Goal: Task Accomplishment & Management: Manage account settings

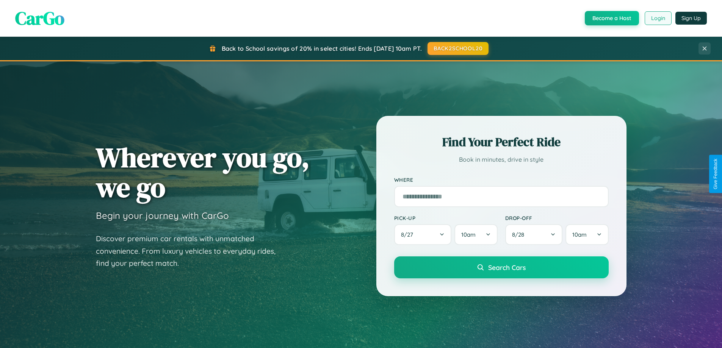
click at [657, 18] on button "Login" at bounding box center [658, 18] width 27 height 14
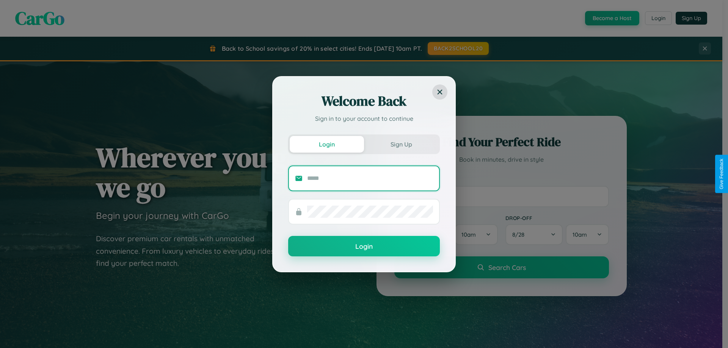
click at [370, 178] on input "text" at bounding box center [370, 178] width 126 height 12
type input "**********"
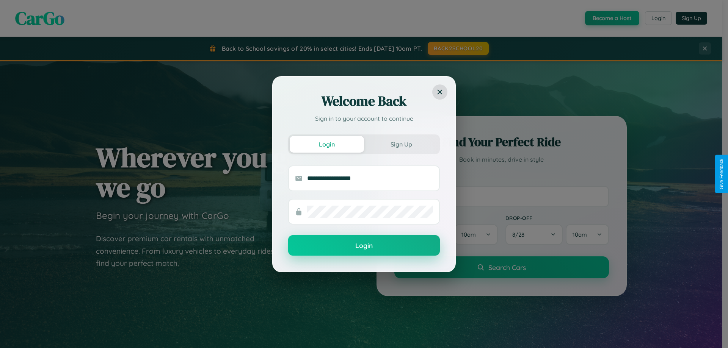
click at [364, 246] on button "Login" at bounding box center [364, 245] width 152 height 20
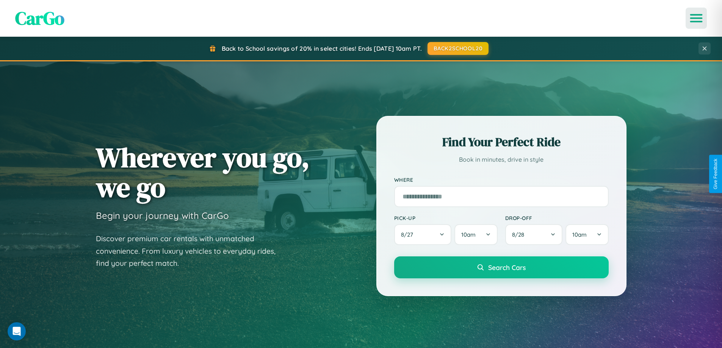
click at [696, 18] on icon "Open menu" at bounding box center [696, 18] width 11 height 7
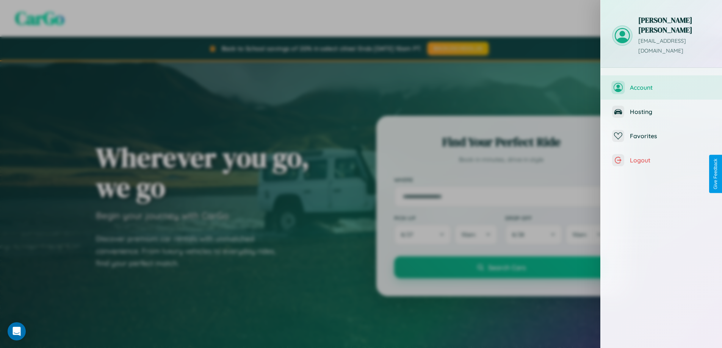
click at [672, 84] on span "Account" at bounding box center [670, 88] width 81 height 8
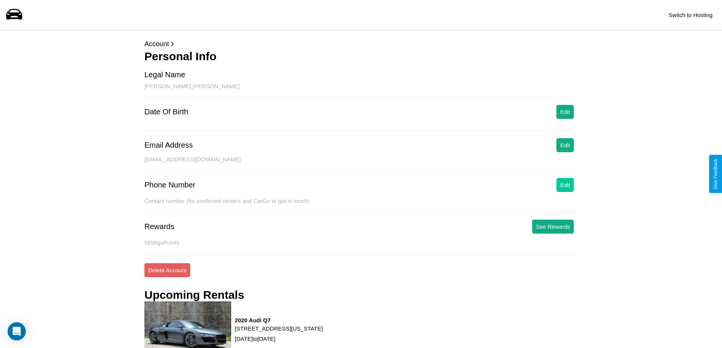
click at [565, 185] on button "Edit" at bounding box center [564, 185] width 17 height 14
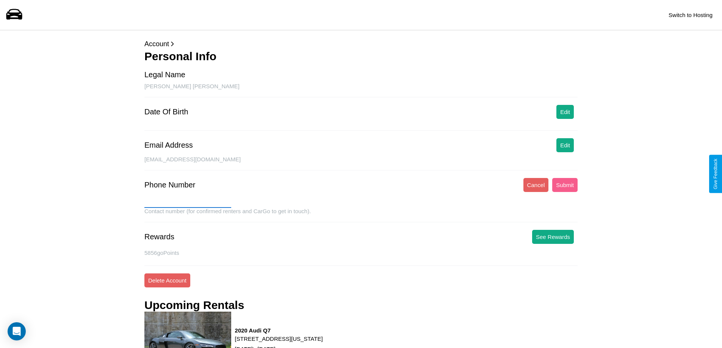
click at [188, 202] on input "text" at bounding box center [187, 202] width 87 height 12
type input "**********"
click at [565, 185] on button "Submit" at bounding box center [564, 185] width 25 height 14
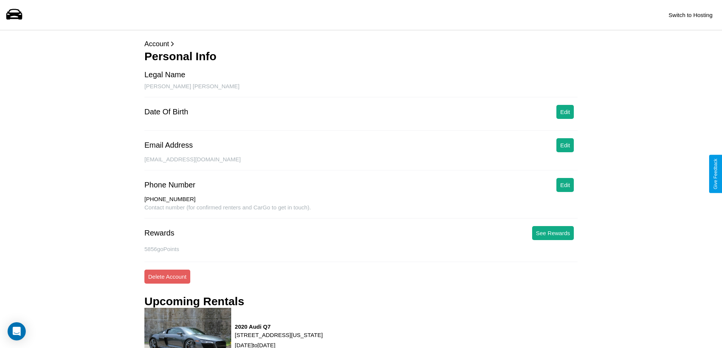
scroll to position [87, 0]
